Goal: Obtain resource: Download file/media

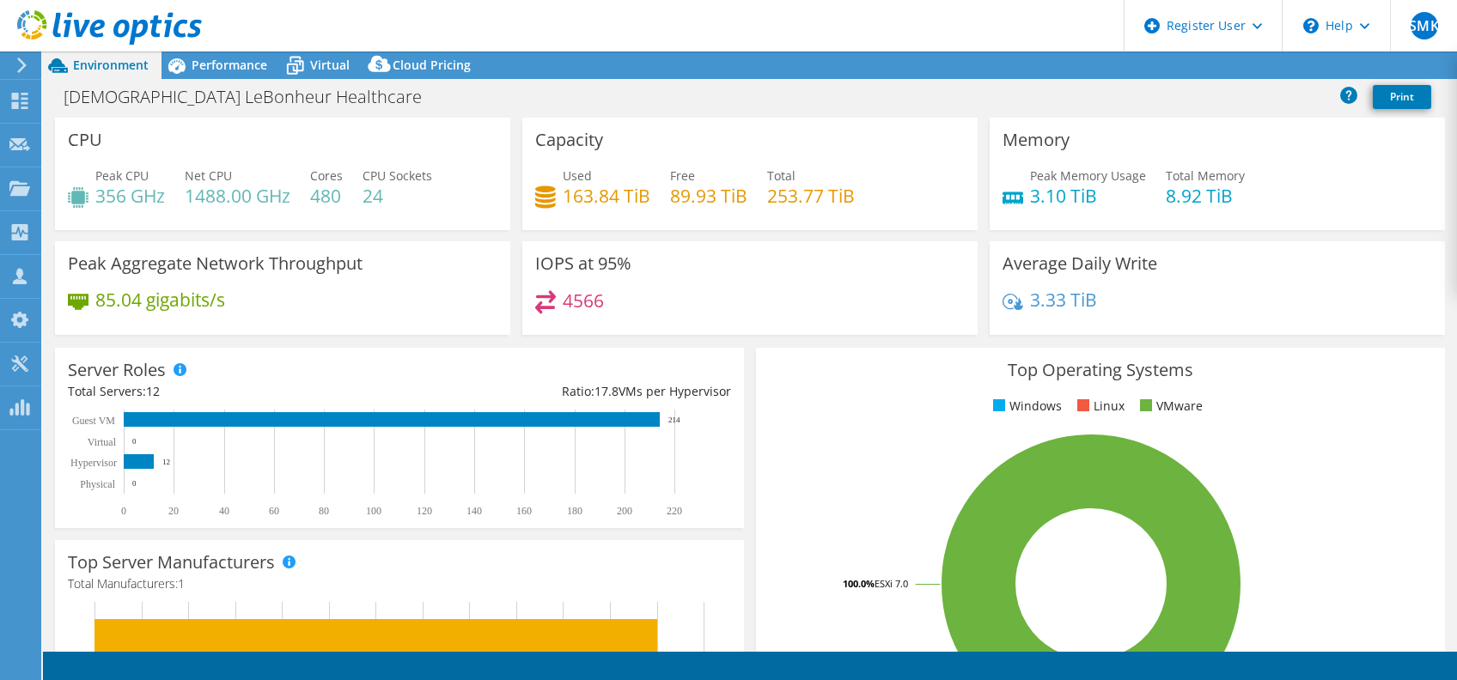
select select "USD"
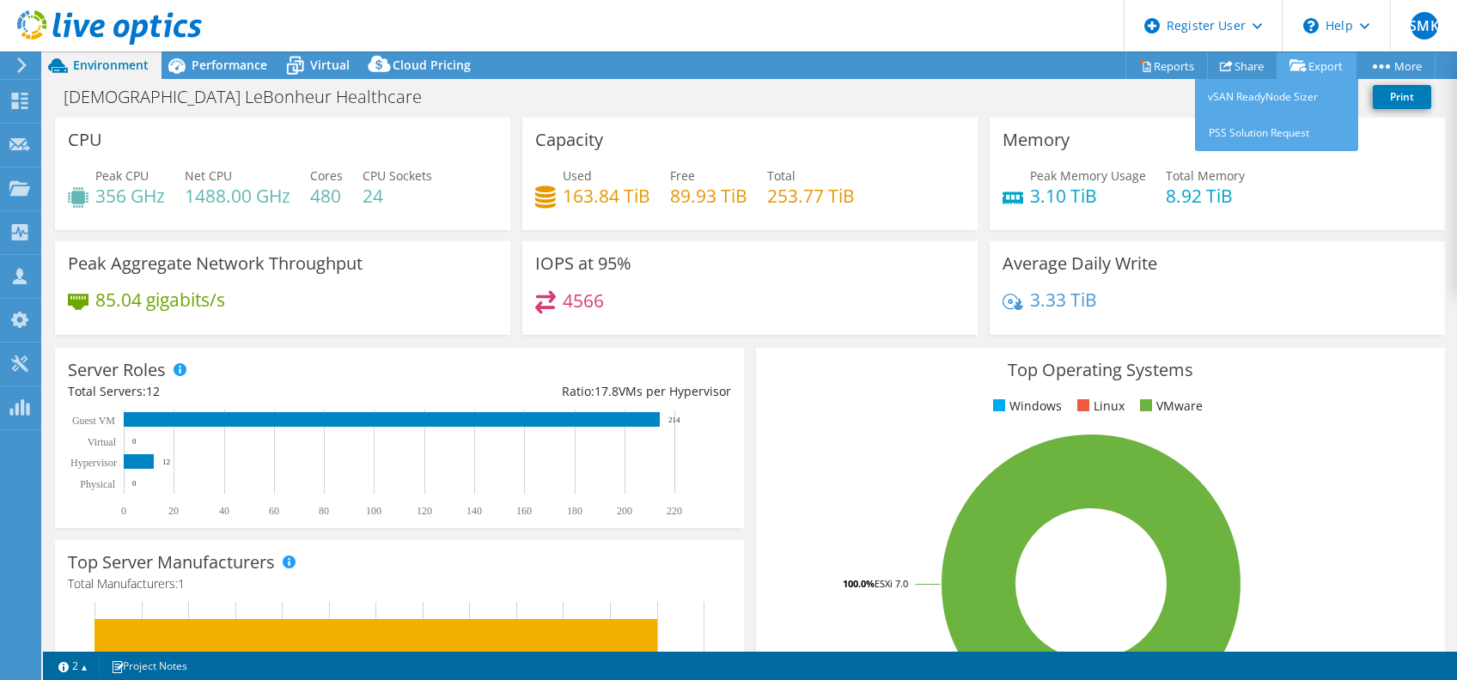
click at [1313, 77] on link "Export" at bounding box center [1317, 65] width 80 height 27
click at [1234, 80] on link "vSAN ReadyNode Sizer" at bounding box center [1276, 97] width 163 height 36
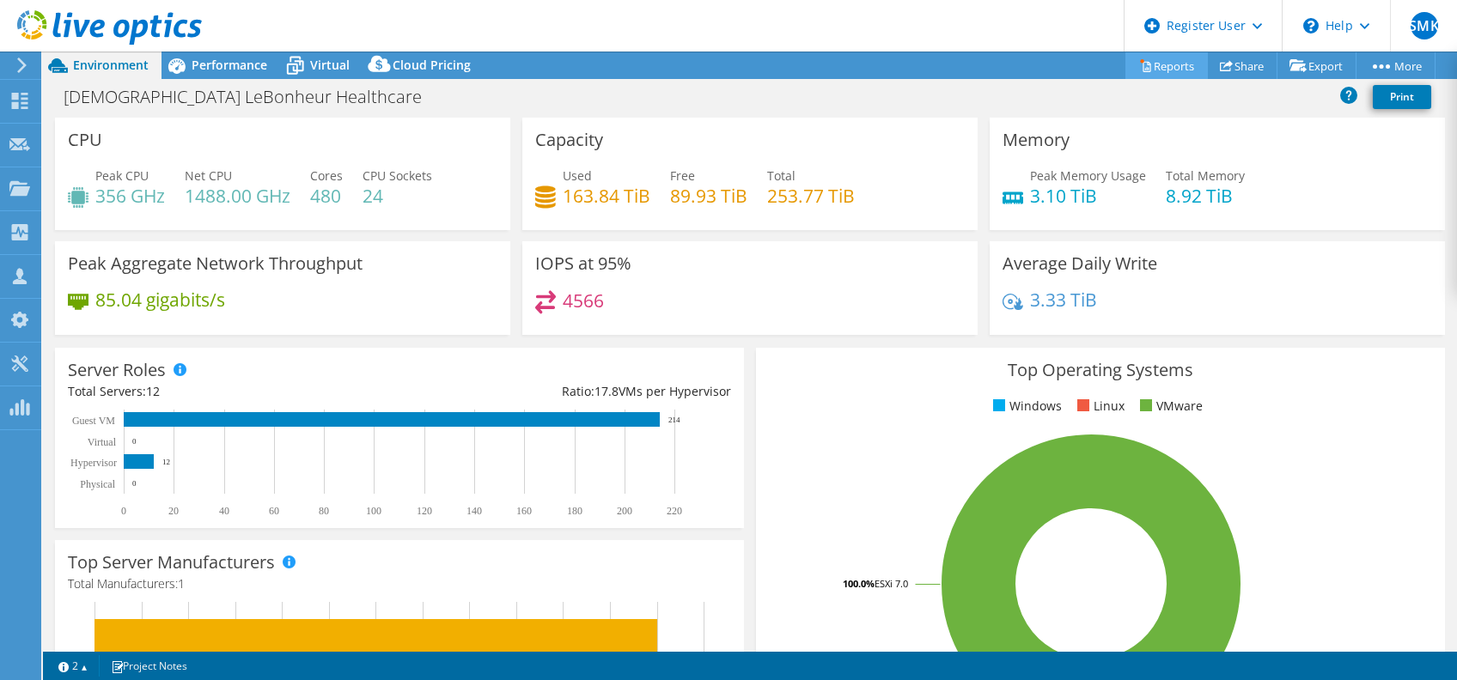
click at [1170, 62] on link "Reports" at bounding box center [1167, 65] width 82 height 27
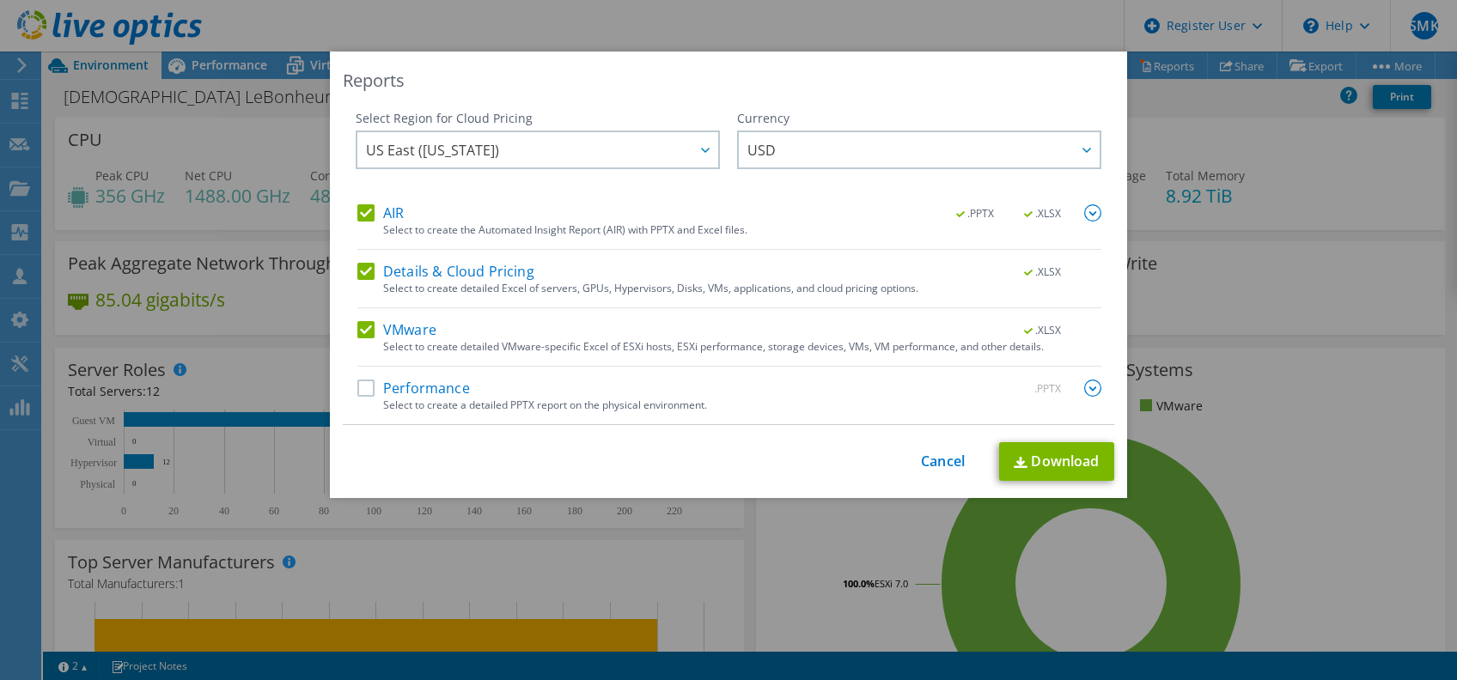
click at [366, 392] on label "Performance" at bounding box center [413, 388] width 113 height 17
click at [0, 0] on input "Performance" at bounding box center [0, 0] width 0 height 0
click at [1080, 461] on link "Download" at bounding box center [1056, 461] width 115 height 39
click at [247, 193] on div "Reports Select Region for Cloud Pricing Asia Pacific (Hong Kong) Asia Pacific (…" at bounding box center [728, 340] width 1457 height 577
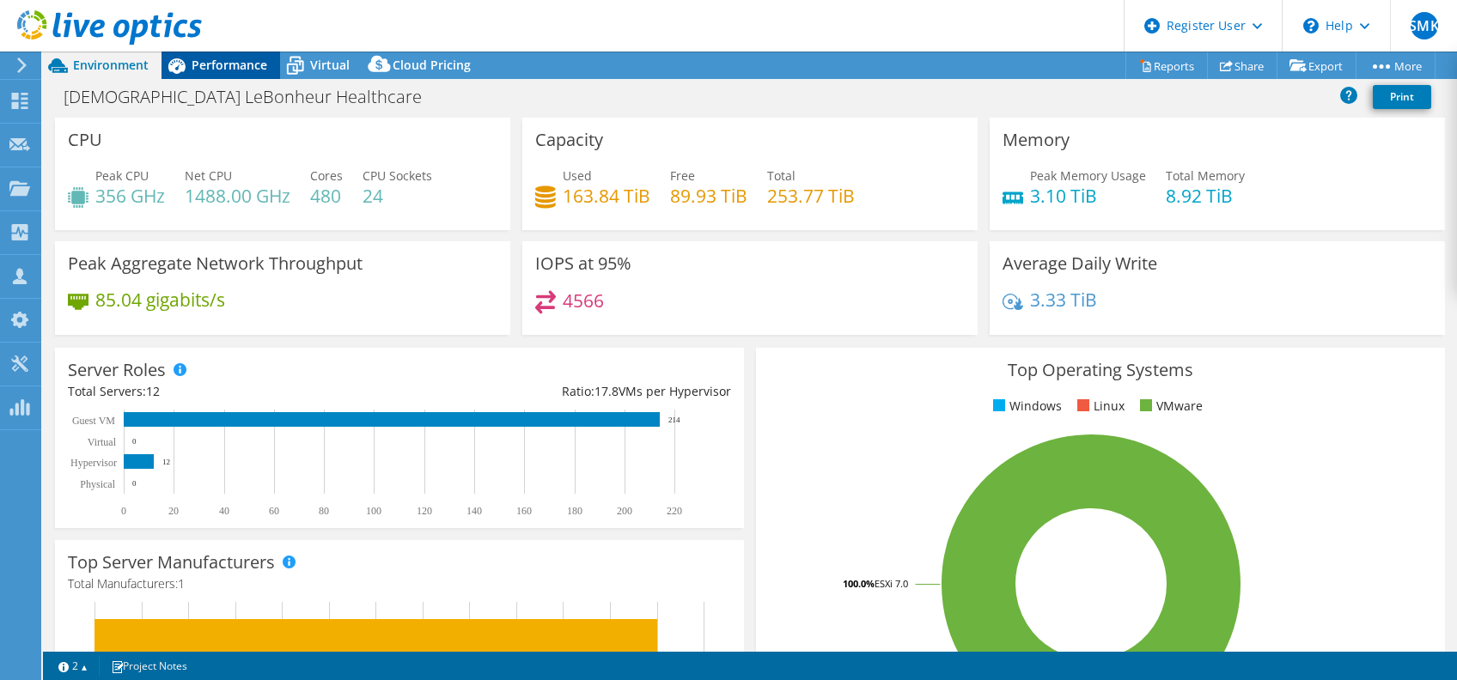
click at [232, 62] on span "Performance" at bounding box center [230, 65] width 76 height 16
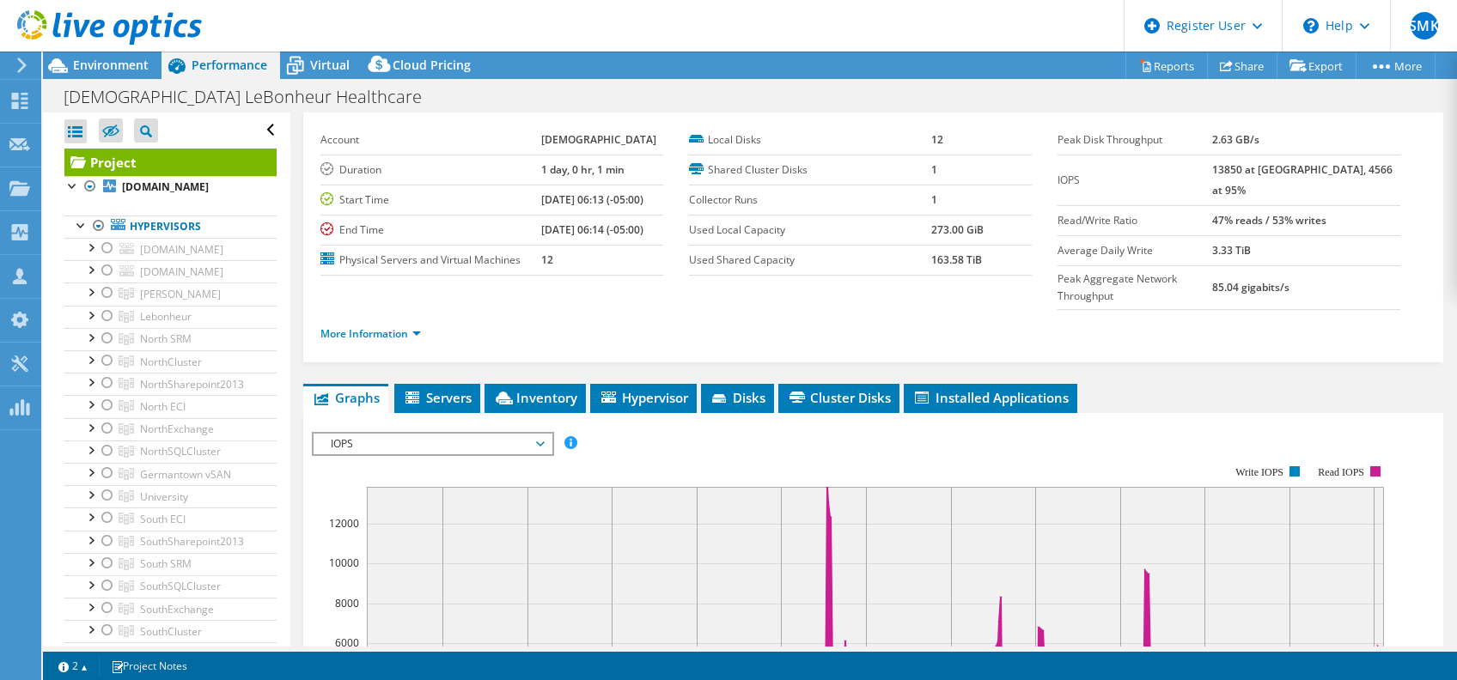
scroll to position [94, 0]
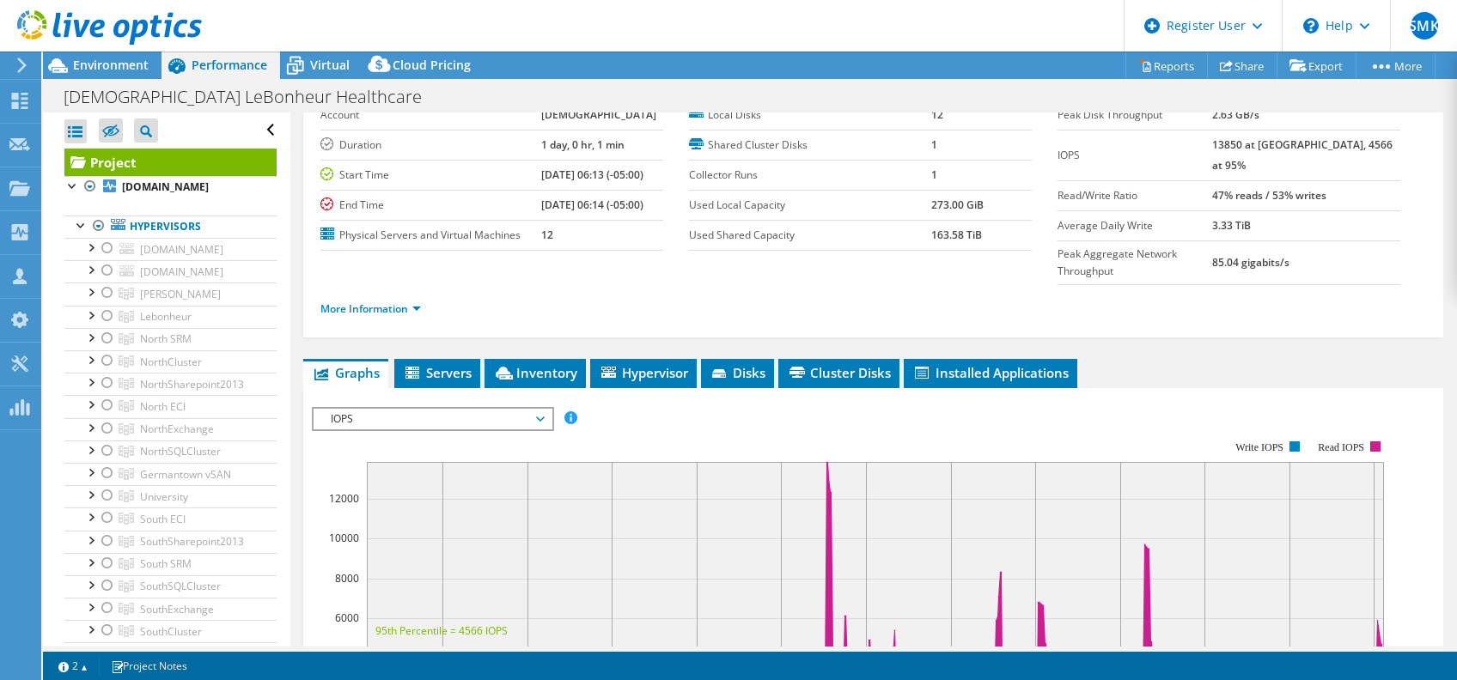
click at [1284, 308] on div "Project Details Prepared for: Christopher Pope, christopher.pope@mlh.org Accoun…" at bounding box center [873, 566] width 1166 height 1094
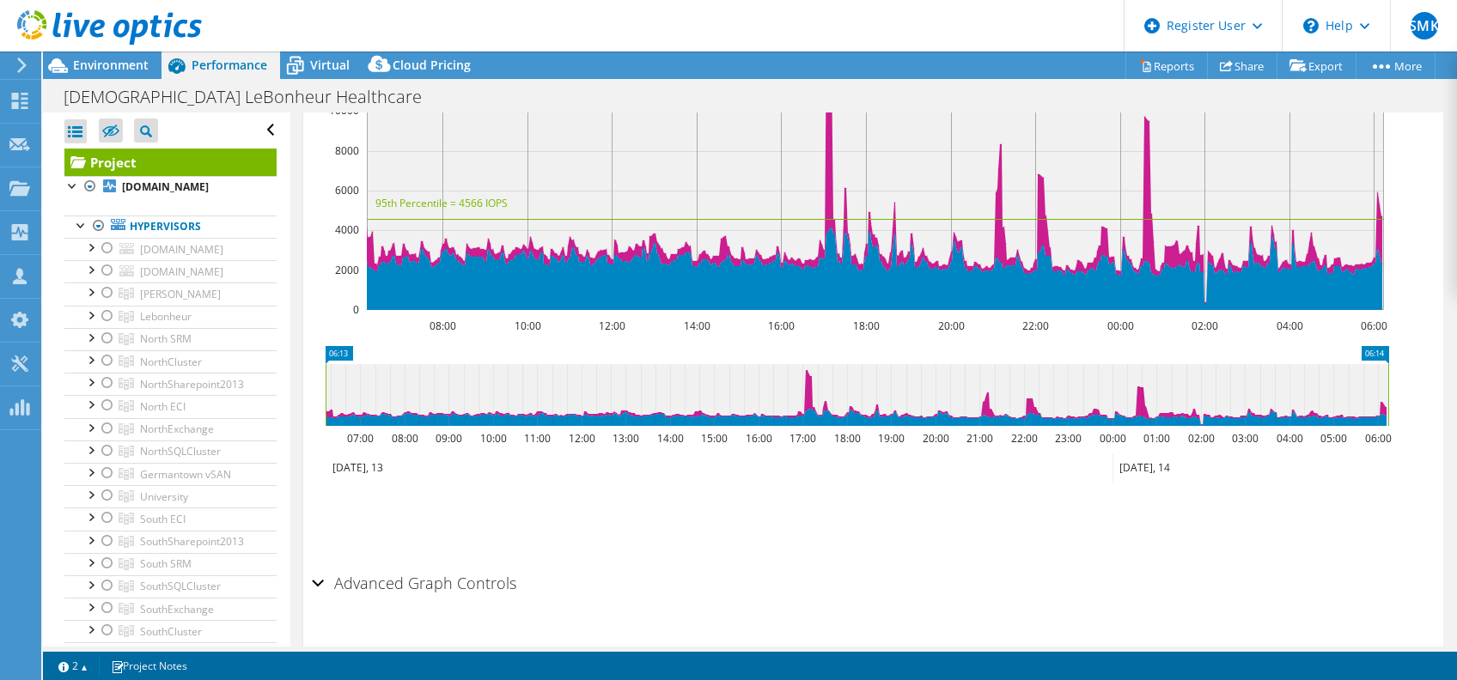
scroll to position [270, 0]
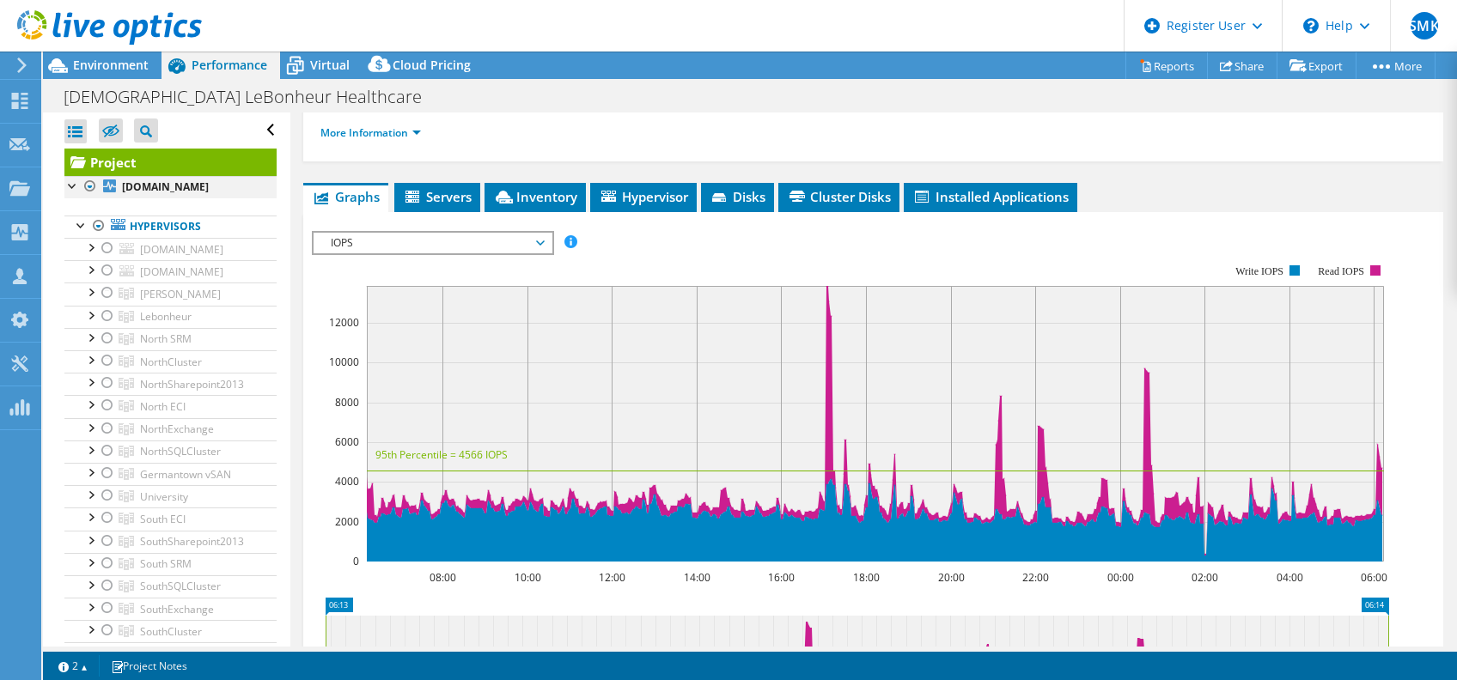
click at [68, 185] on div at bounding box center [72, 184] width 17 height 17
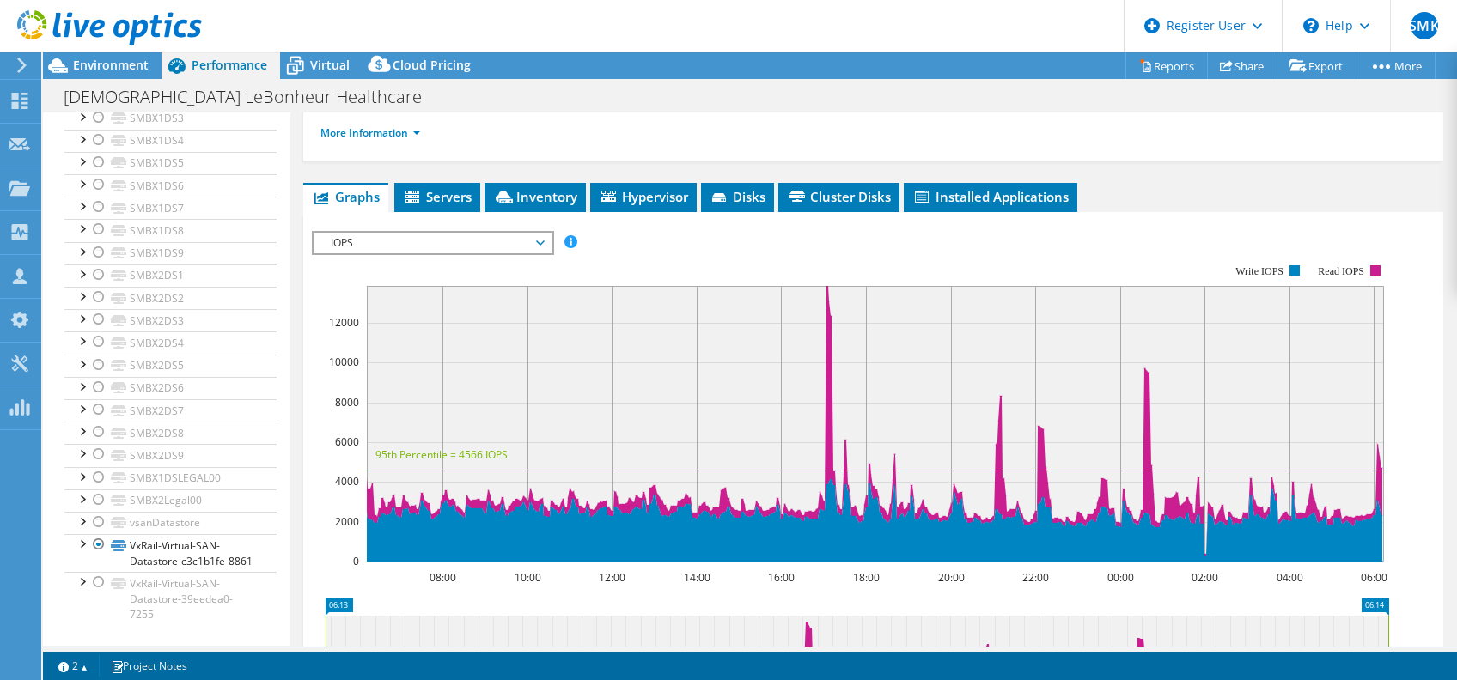
scroll to position [6239, 0]
click at [79, 550] on link "VxRail-Virtual-SAN-Datastore-c3c1b1fe-8861" at bounding box center [170, 553] width 212 height 38
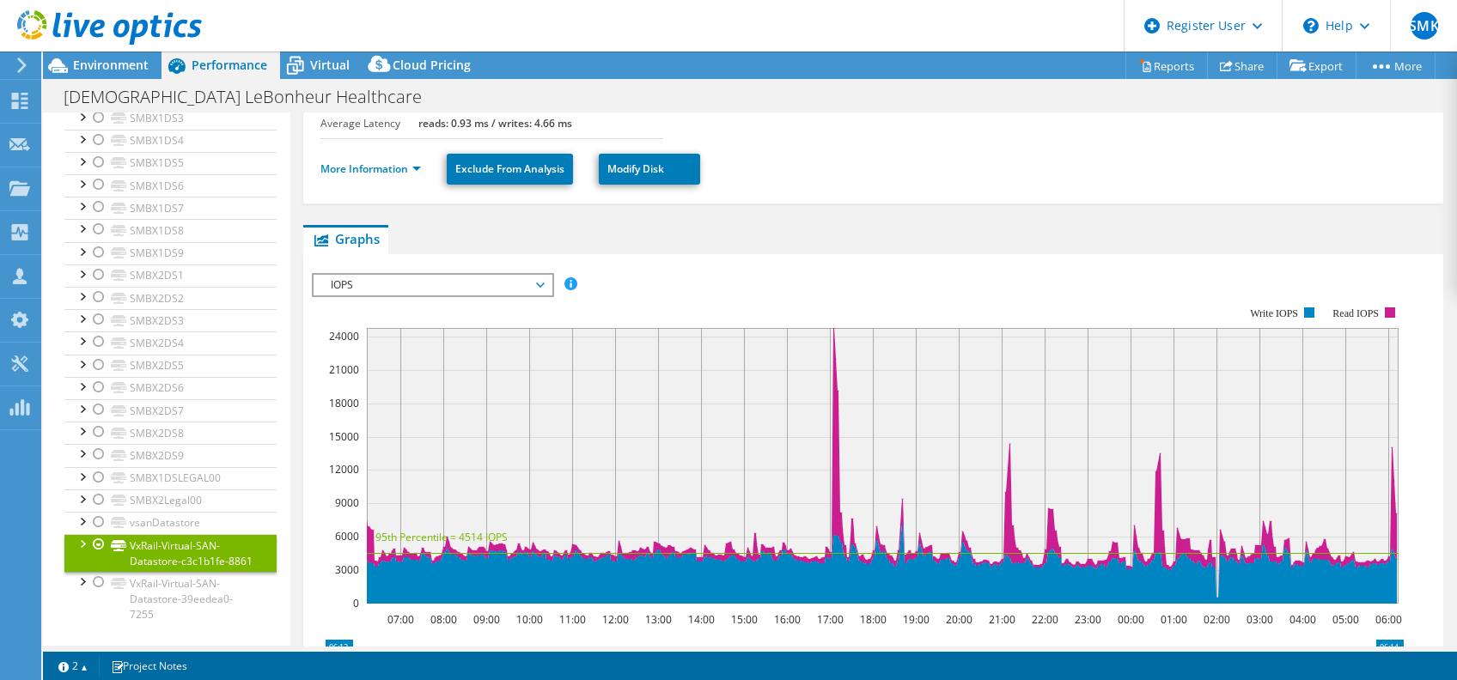
click at [83, 534] on div at bounding box center [81, 542] width 17 height 17
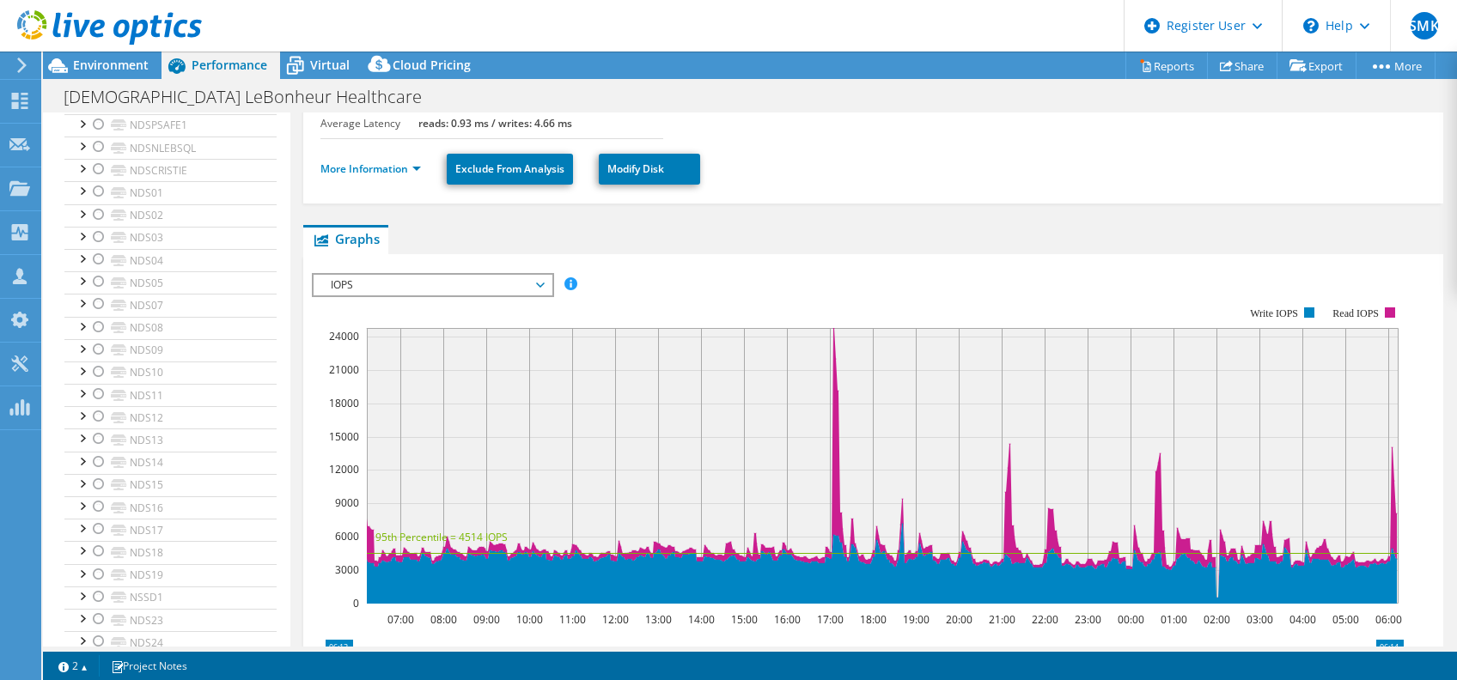
scroll to position [0, 0]
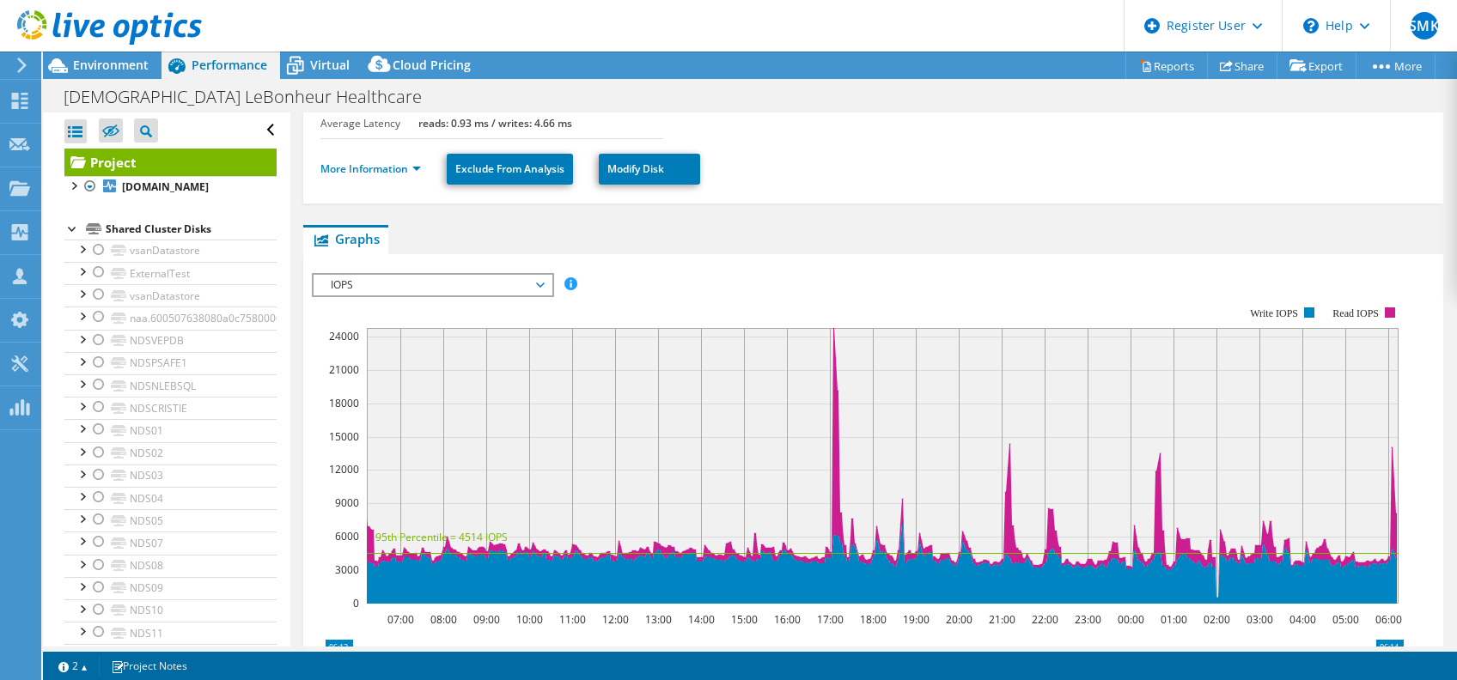
click at [74, 229] on div at bounding box center [72, 227] width 17 height 17
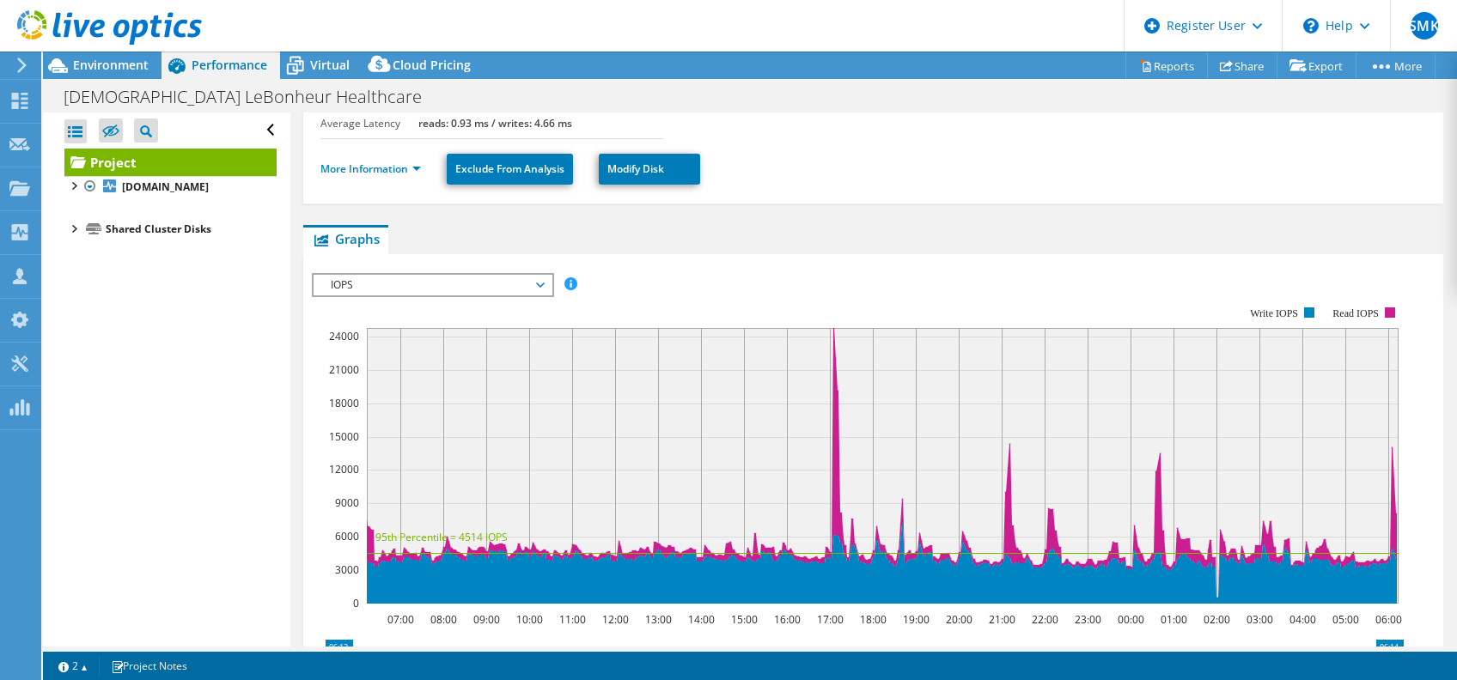
click at [74, 229] on div at bounding box center [72, 227] width 17 height 17
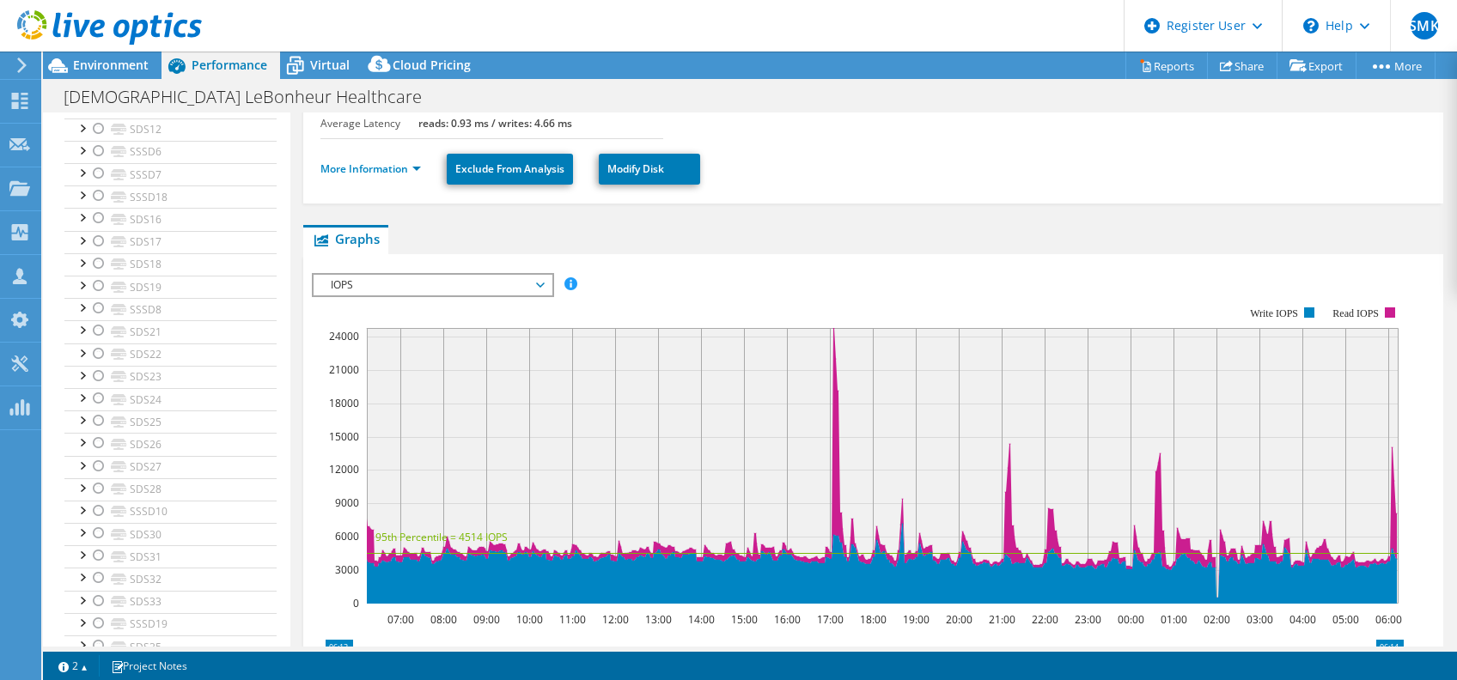
scroll to position [4279, 0]
click at [327, 69] on span "Virtual" at bounding box center [330, 65] width 40 height 16
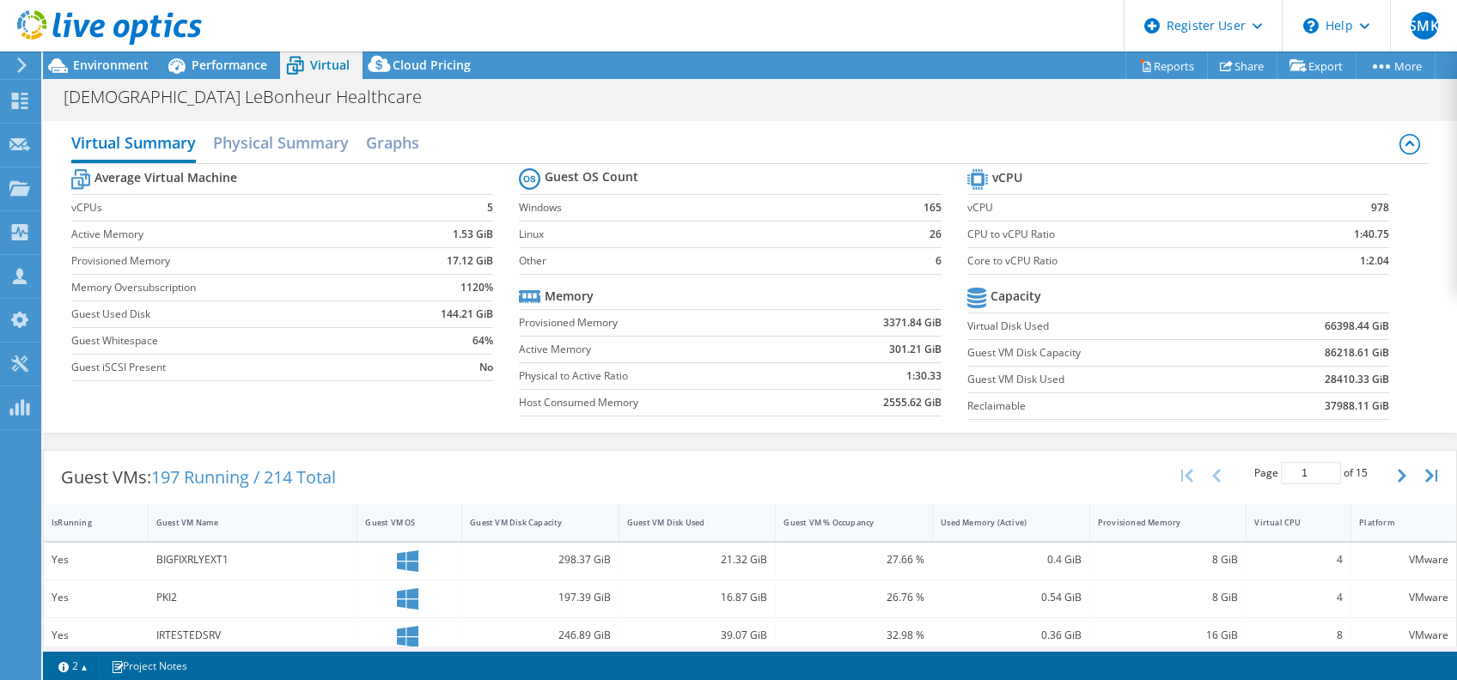
click at [1402, 323] on div "Average Virtual Machine vCPUs 5 Active Memory 1.53 GiB Provisioned Memory 17.12…" at bounding box center [750, 296] width 1358 height 265
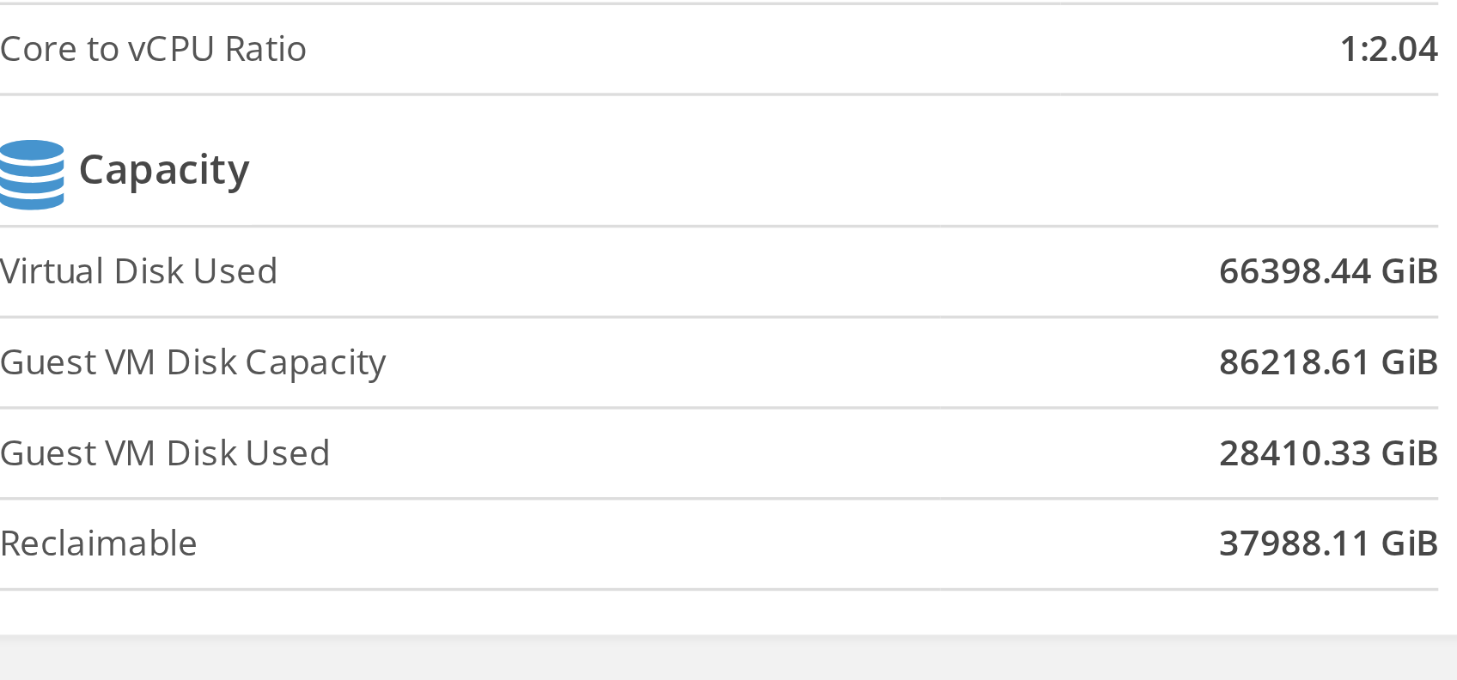
drag, startPoint x: 1352, startPoint y: 339, endPoint x: 1295, endPoint y: 325, distance: 59.4
click at [1295, 325] on tbody "Capacity Virtual Disk Used 66398.44 GiB Guest VM Disk Capacity 86218.61 GiB Gue…" at bounding box center [1178, 352] width 422 height 137
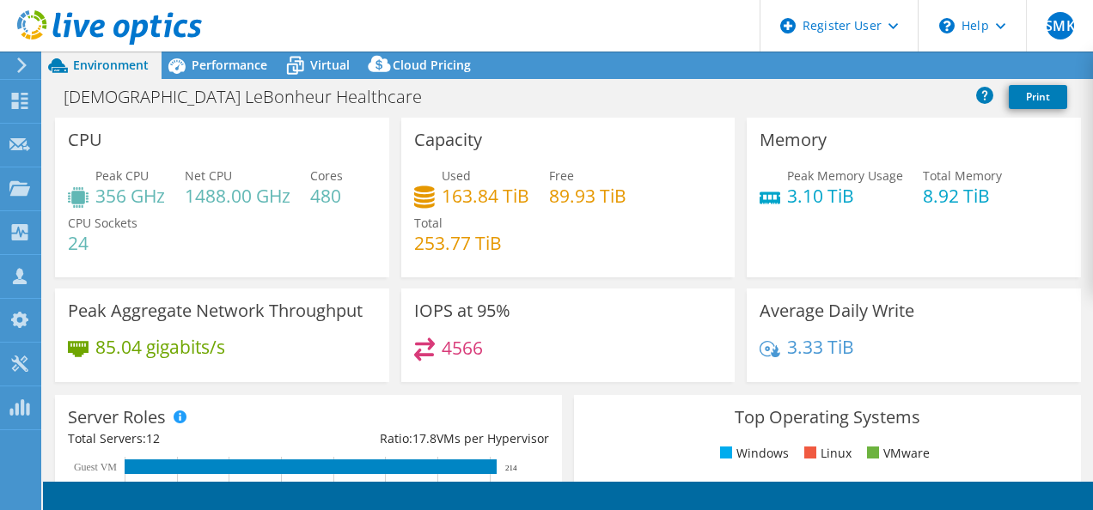
select select "USD"
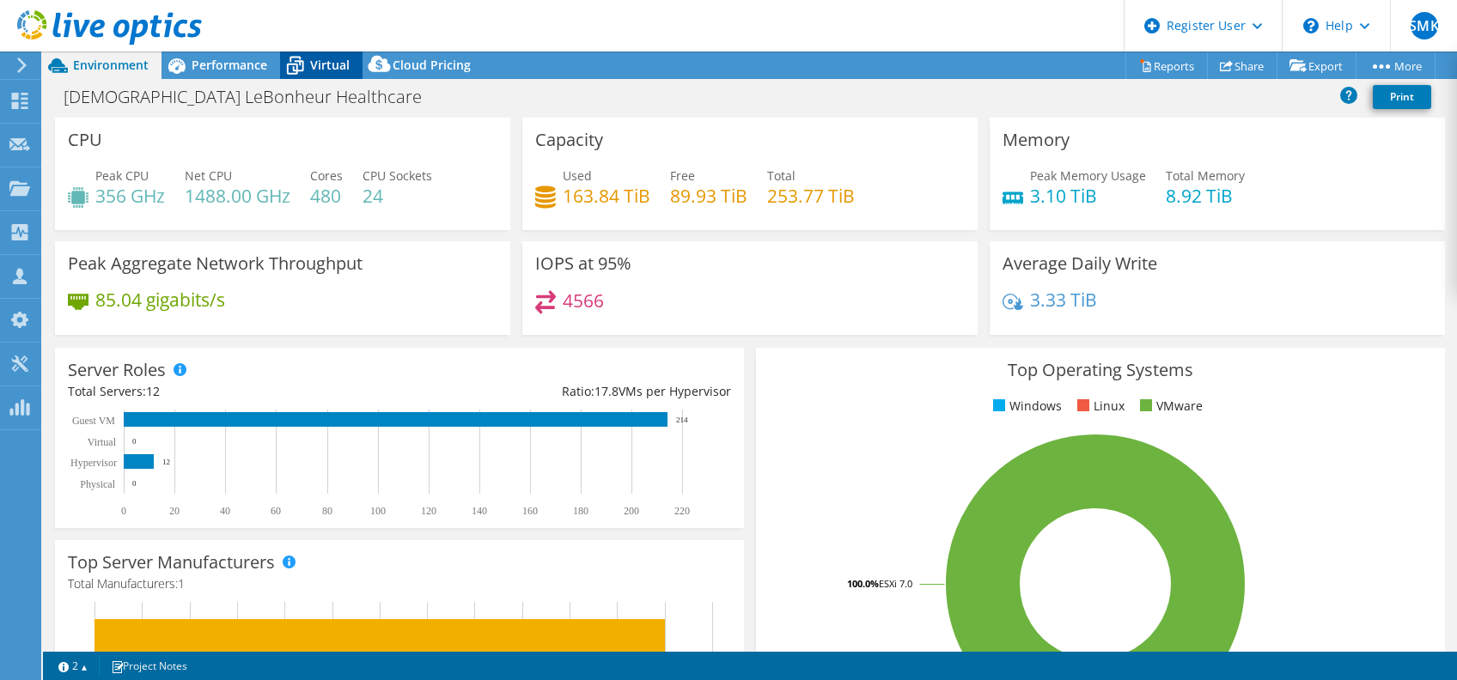
click at [302, 54] on icon at bounding box center [295, 66] width 30 height 30
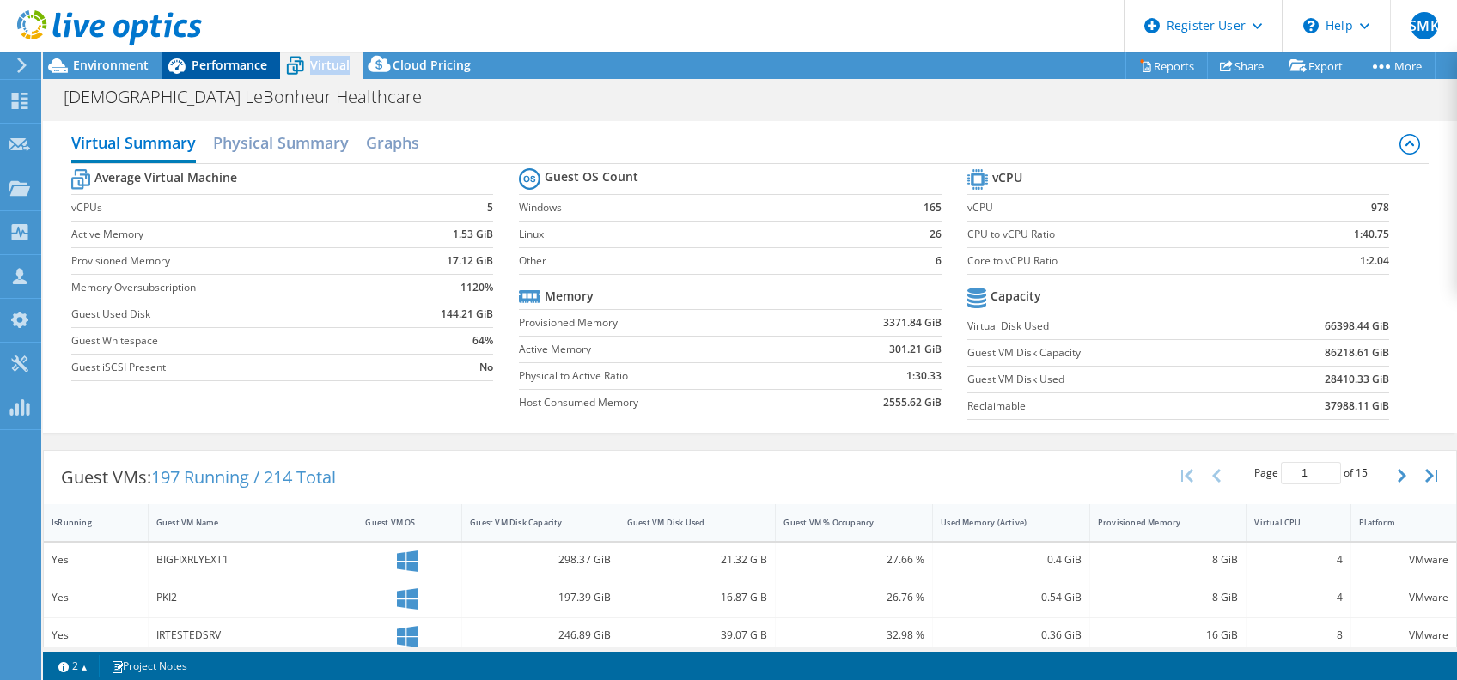
click at [215, 76] on div "Performance" at bounding box center [221, 65] width 119 height 27
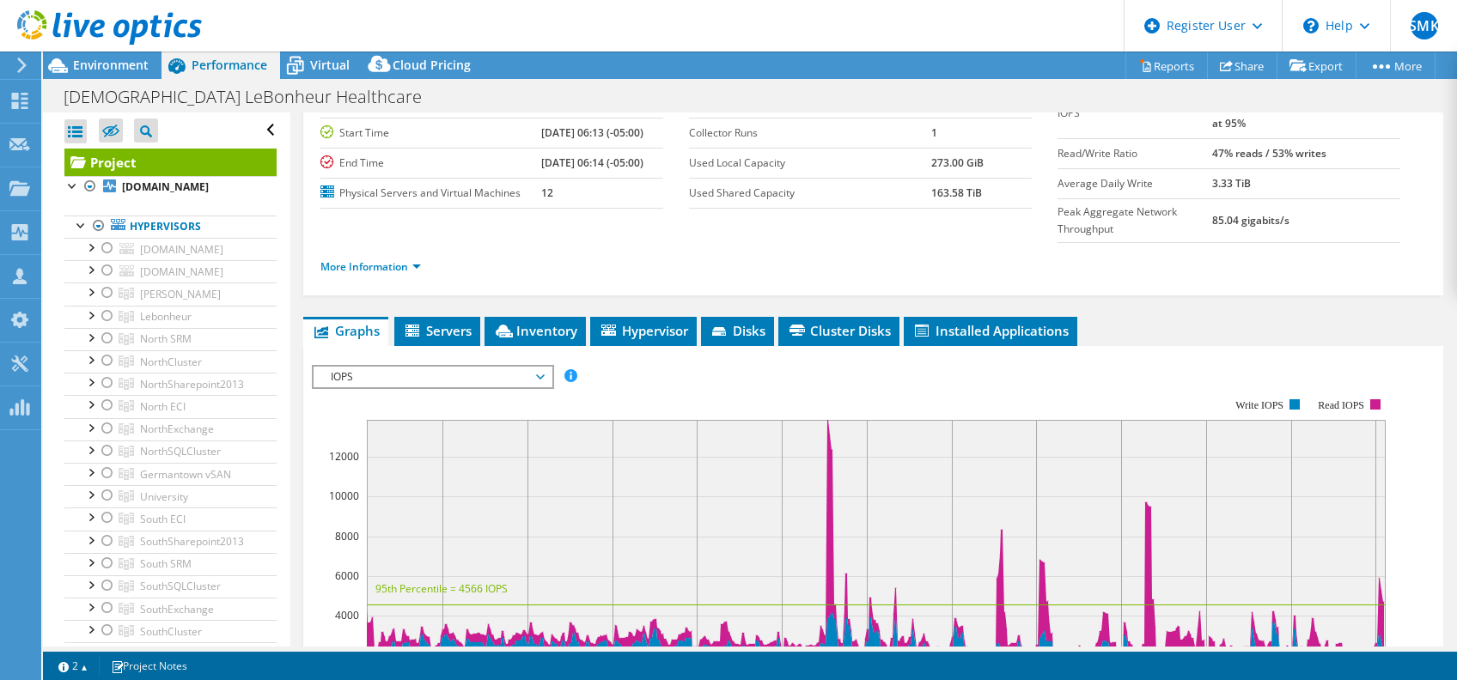
scroll to position [139, 0]
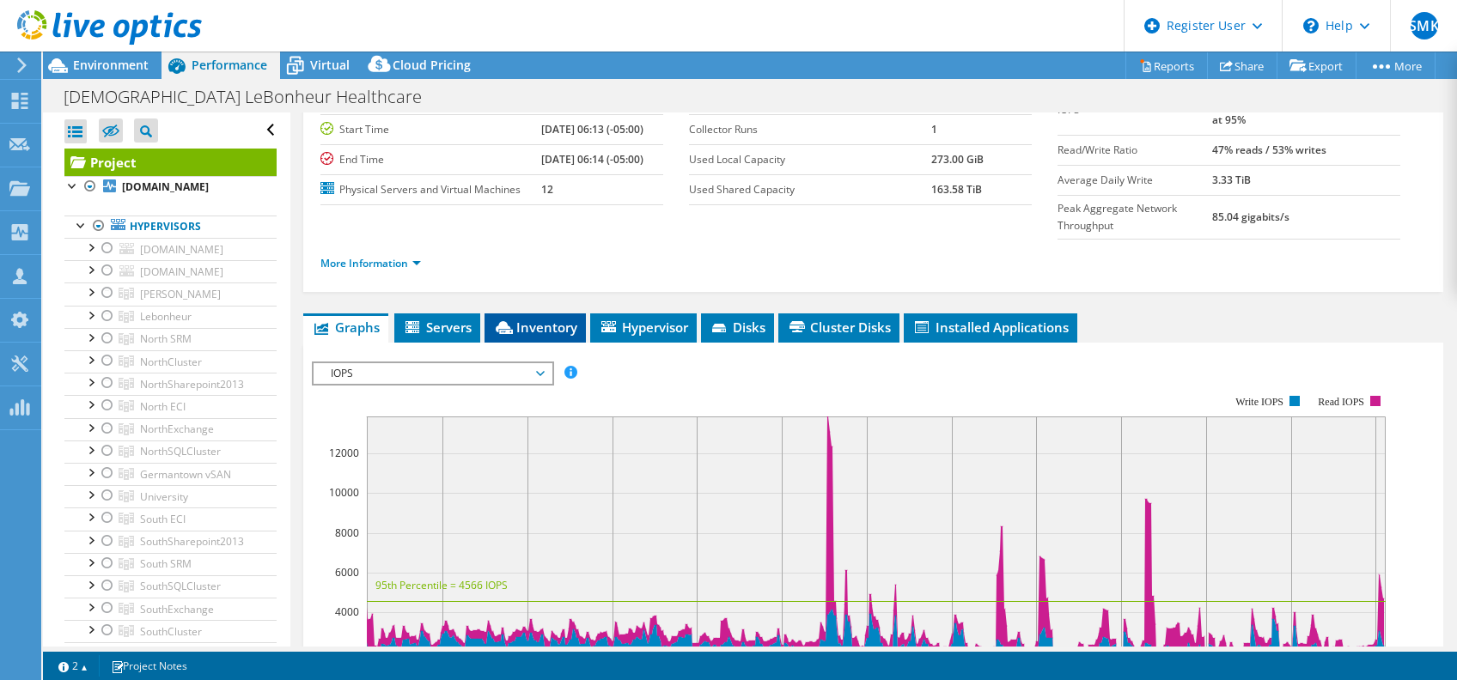
click at [519, 319] on span "Inventory" at bounding box center [535, 327] width 84 height 17
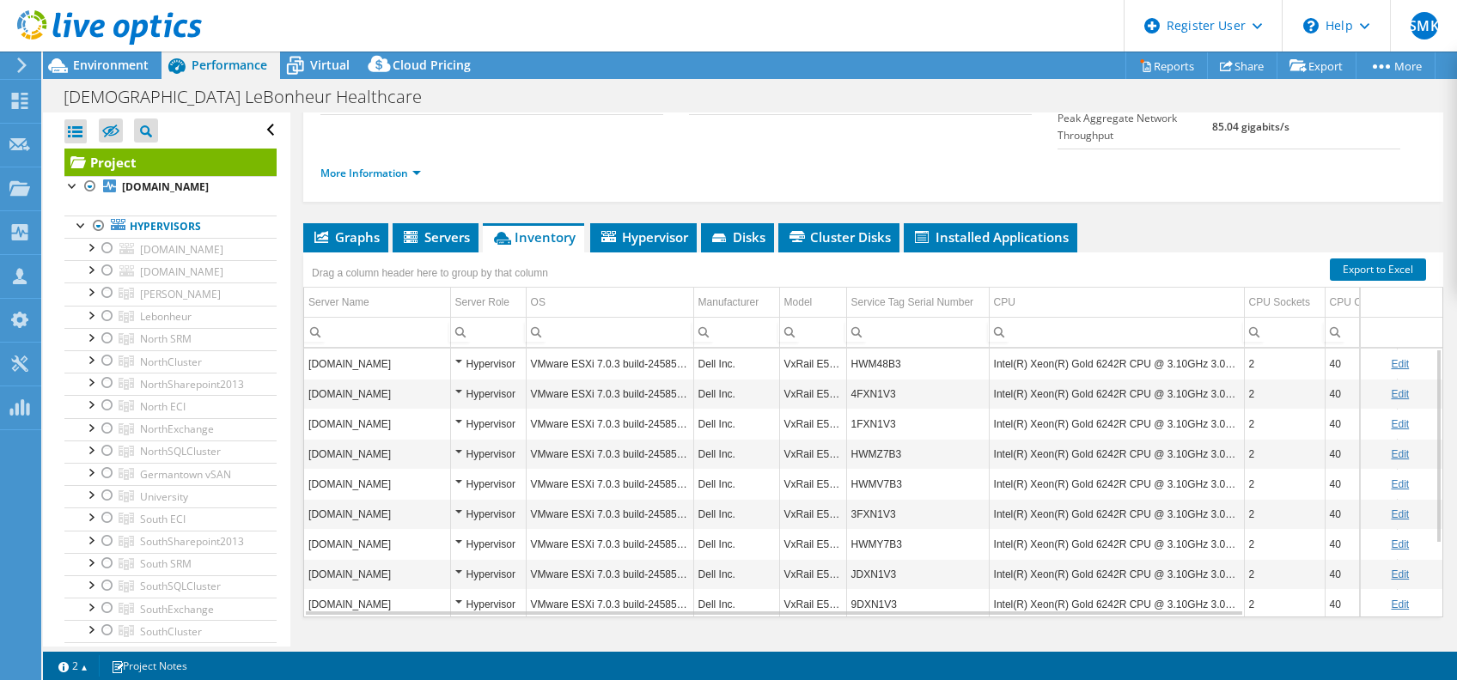
scroll to position [0, 0]
